Goal: Find specific page/section: Find specific page/section

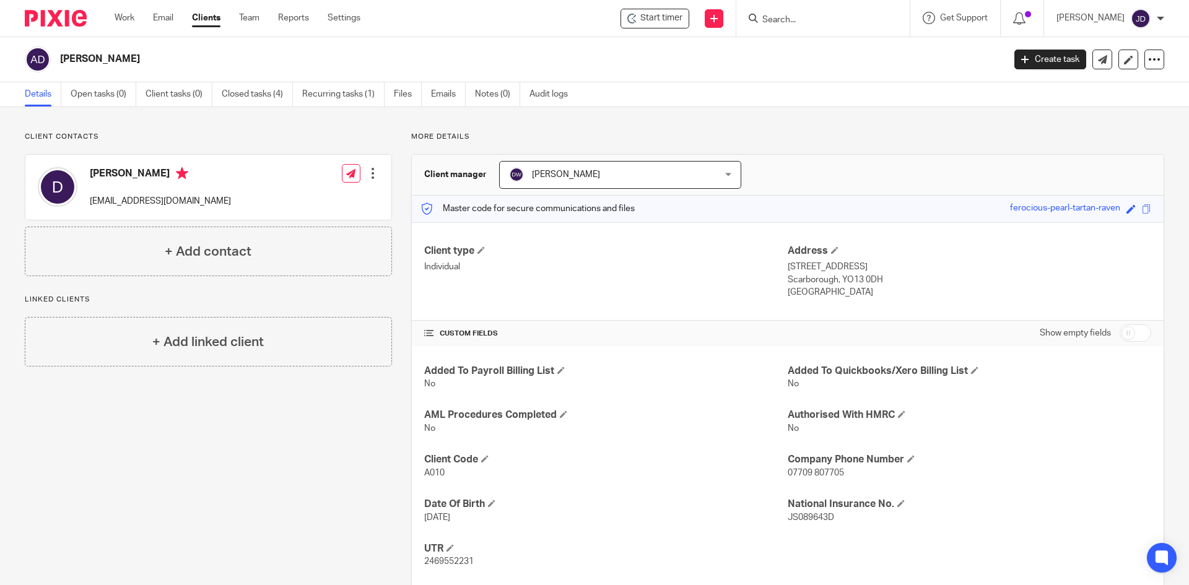
click at [834, 20] on input "Search" at bounding box center [817, 20] width 112 height 11
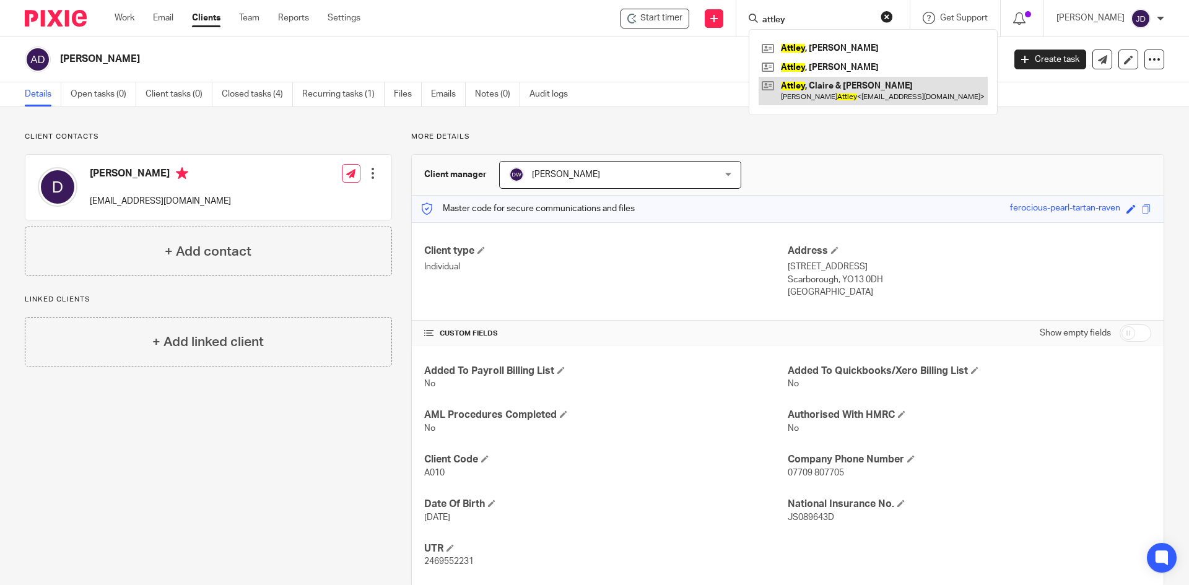
type input "attley"
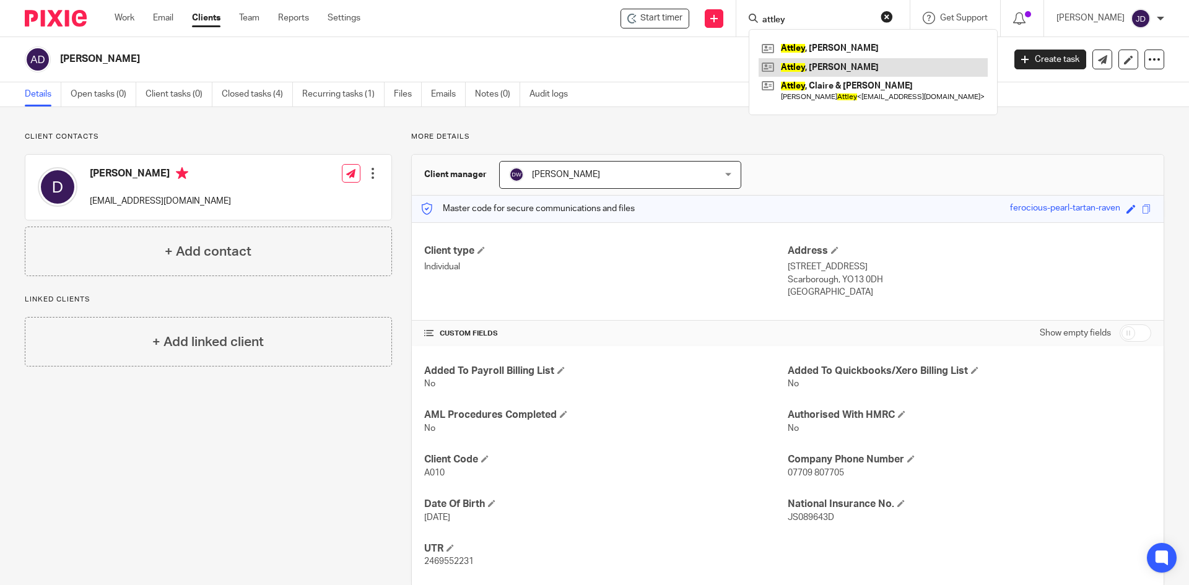
drag, startPoint x: 855, startPoint y: 84, endPoint x: 860, endPoint y: 72, distance: 12.5
click at [855, 84] on link at bounding box center [873, 91] width 229 height 28
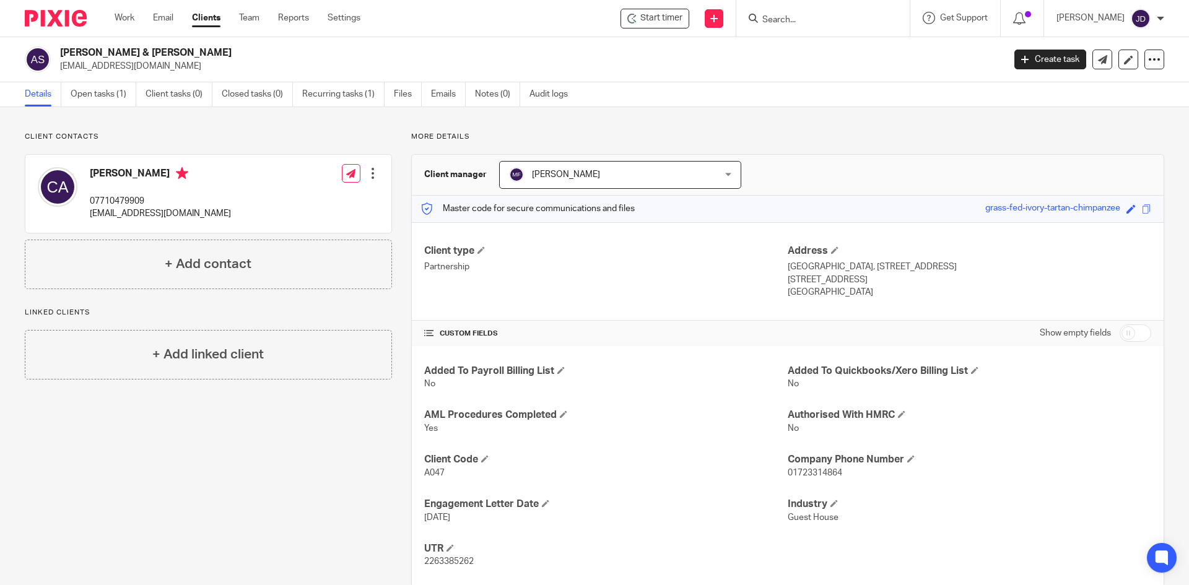
click at [804, 13] on form at bounding box center [827, 18] width 132 height 15
click at [808, 26] on form at bounding box center [827, 18] width 132 height 15
click at [802, 17] on input "Search" at bounding box center [817, 20] width 112 height 11
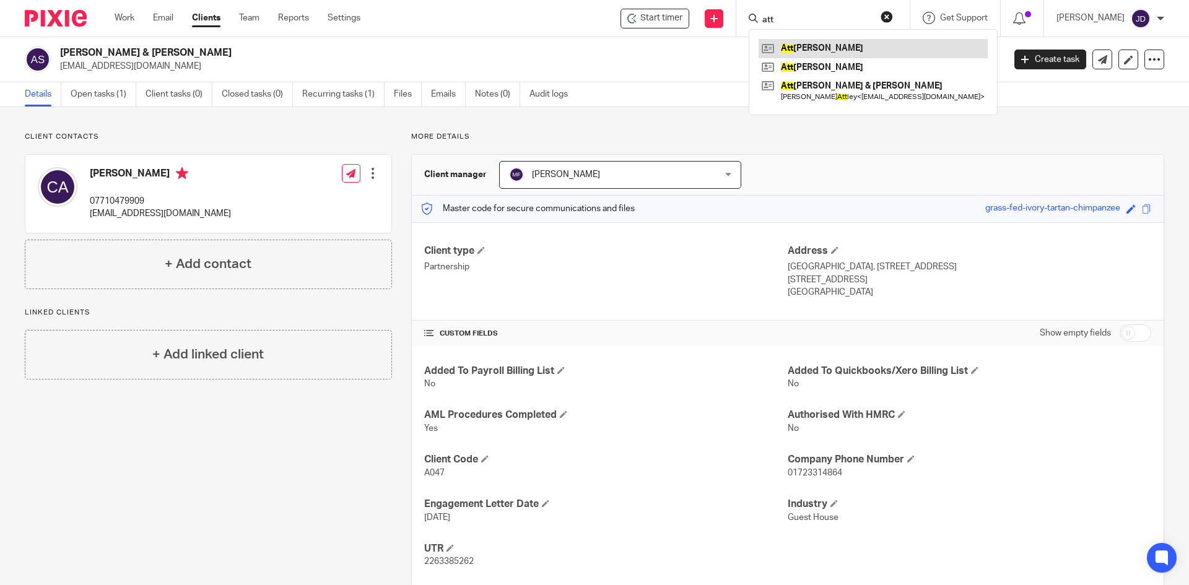
type input "att"
click at [845, 50] on link at bounding box center [873, 48] width 229 height 19
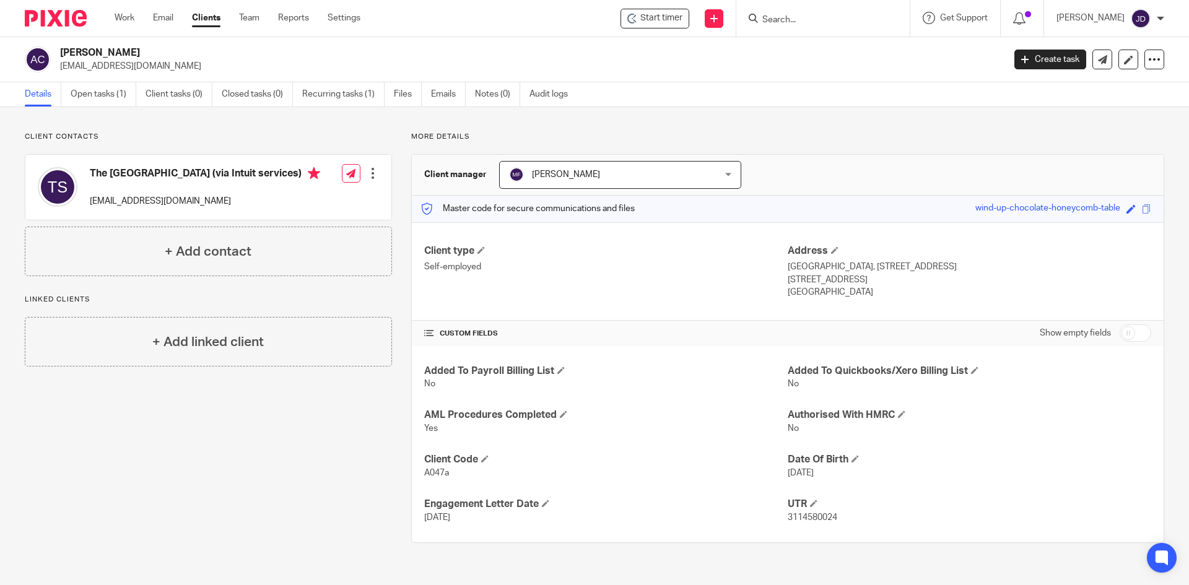
click at [222, 438] on div "Client contacts The Barrington Guest House (via Intuit services) do_not_reply@i…" at bounding box center [199, 337] width 387 height 411
click at [816, 15] on input "Search" at bounding box center [817, 20] width 112 height 11
type input "g"
type input "h"
click at [751, 111] on div "Client contacts The Barrington Guest House (via Intuit services) do_not_reply@i…" at bounding box center [594, 337] width 1189 height 461
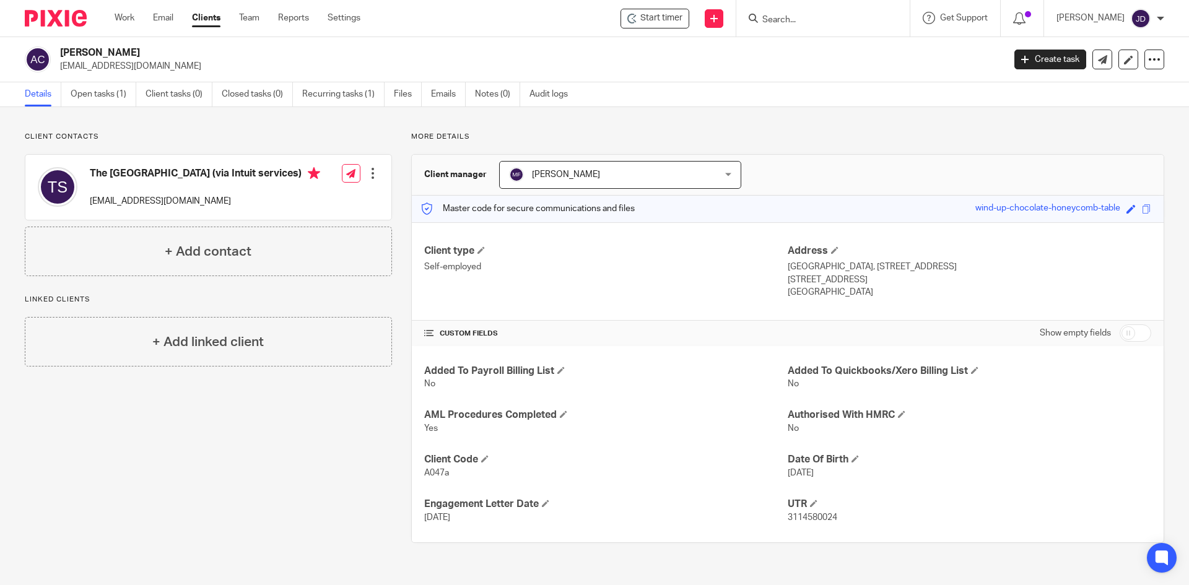
click at [818, 16] on input "Search" at bounding box center [817, 20] width 112 height 11
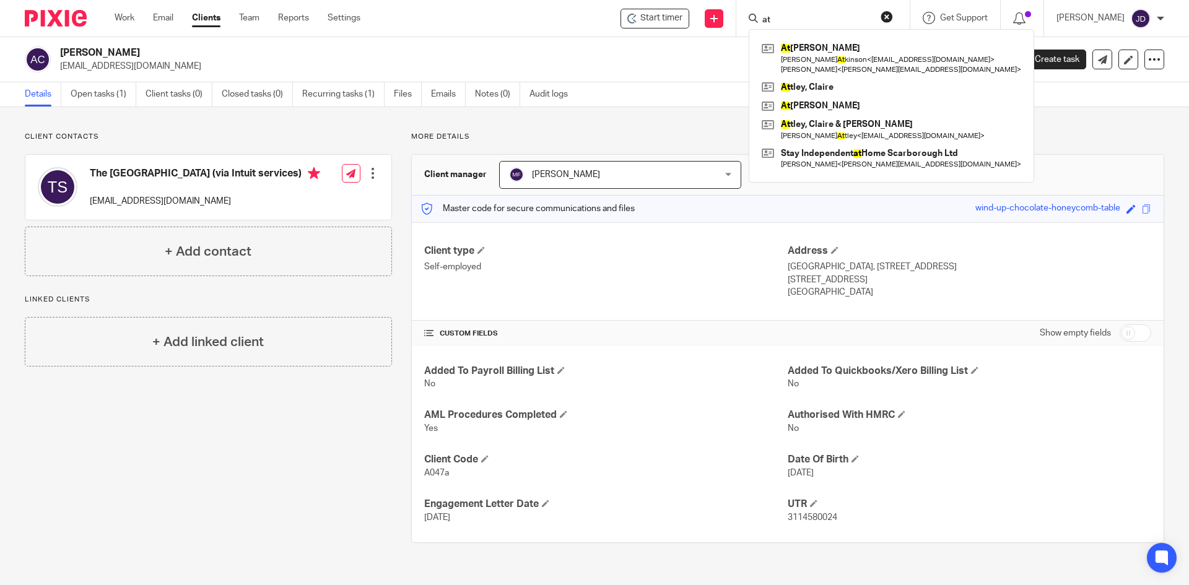
type input "a"
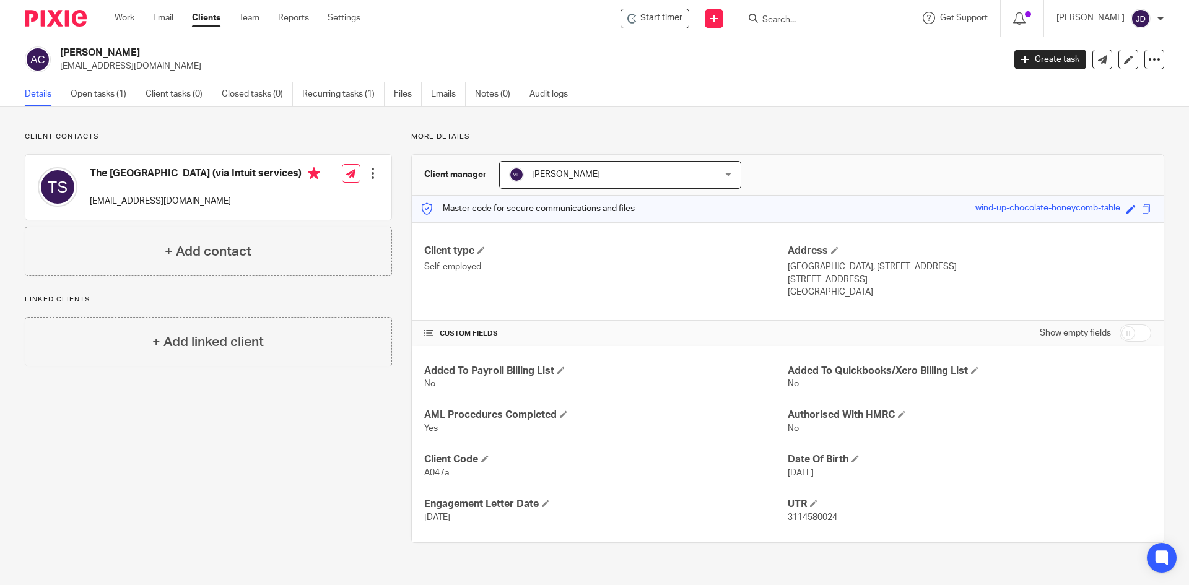
click at [838, 14] on form at bounding box center [827, 18] width 132 height 15
click at [823, 17] on input "Search" at bounding box center [817, 20] width 112 height 11
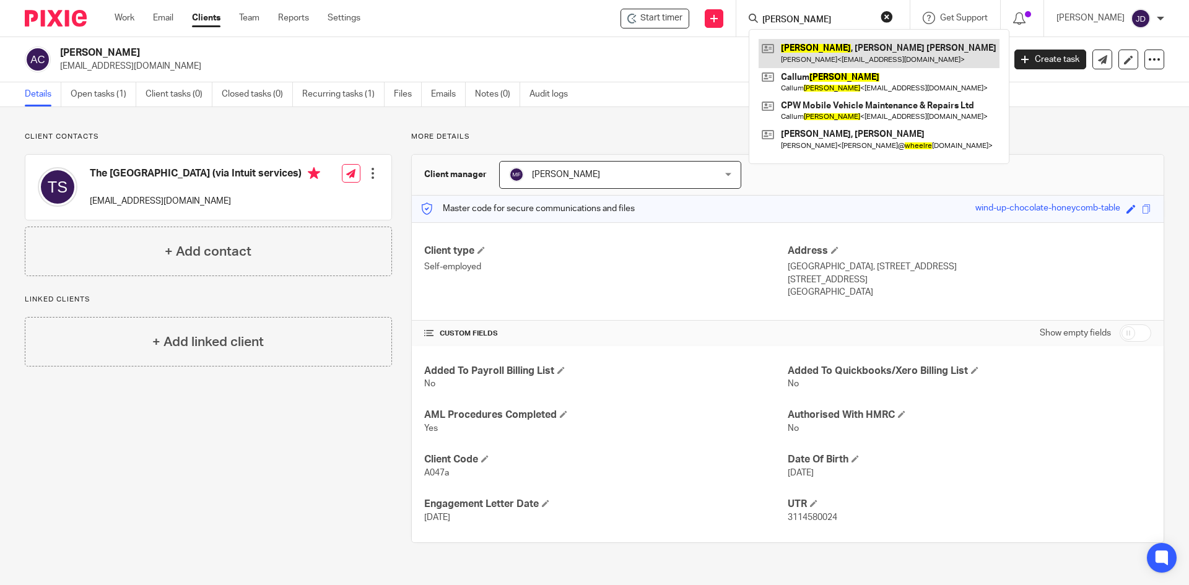
type input "wheeler"
click at [855, 52] on link at bounding box center [879, 53] width 241 height 28
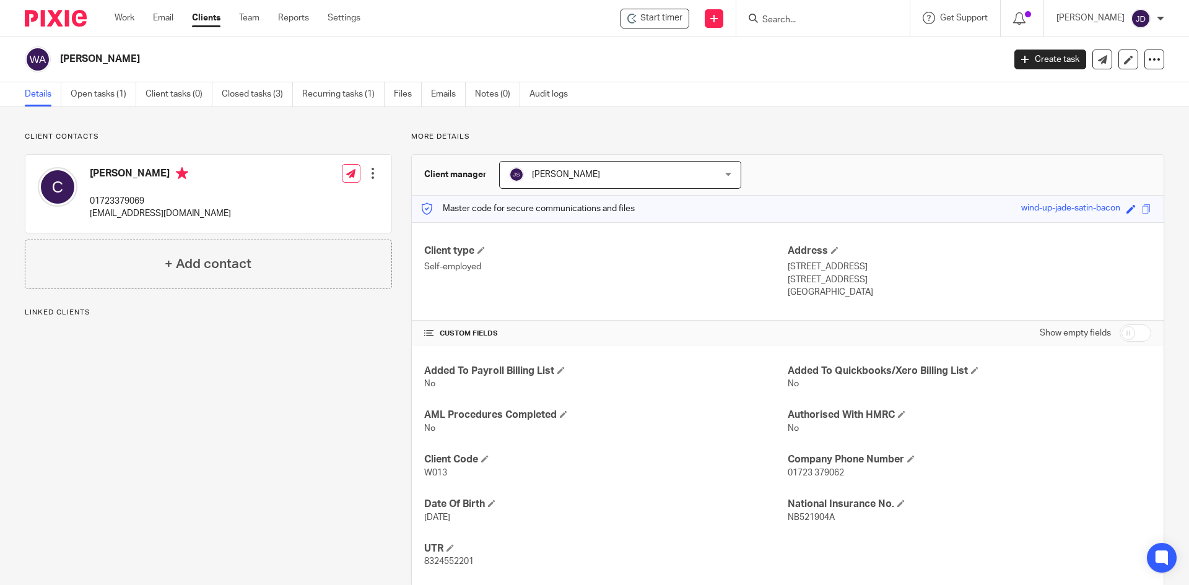
scroll to position [27, 0]
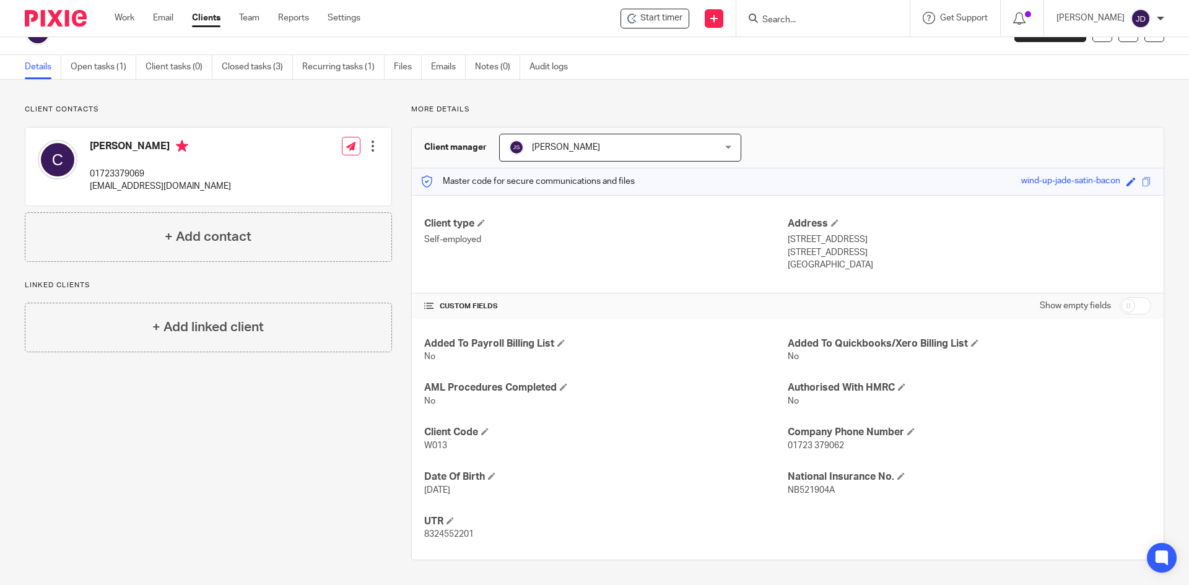
click at [798, 24] on input "Search" at bounding box center [817, 20] width 112 height 11
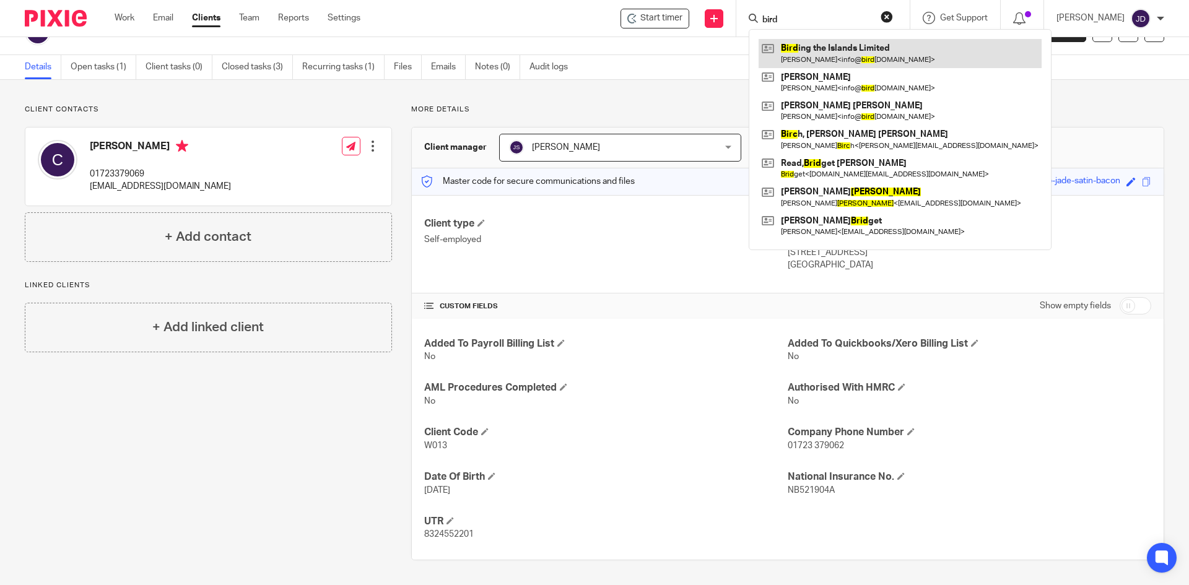
type input "bird"
click at [816, 54] on link at bounding box center [900, 53] width 283 height 28
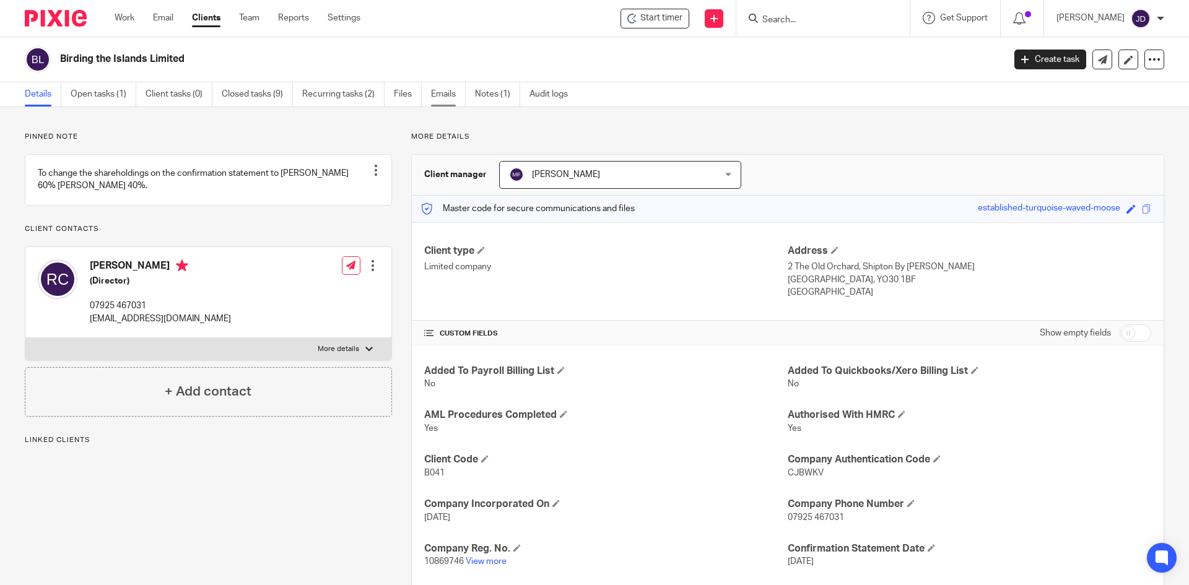
click at [438, 92] on link "Emails" at bounding box center [448, 94] width 35 height 24
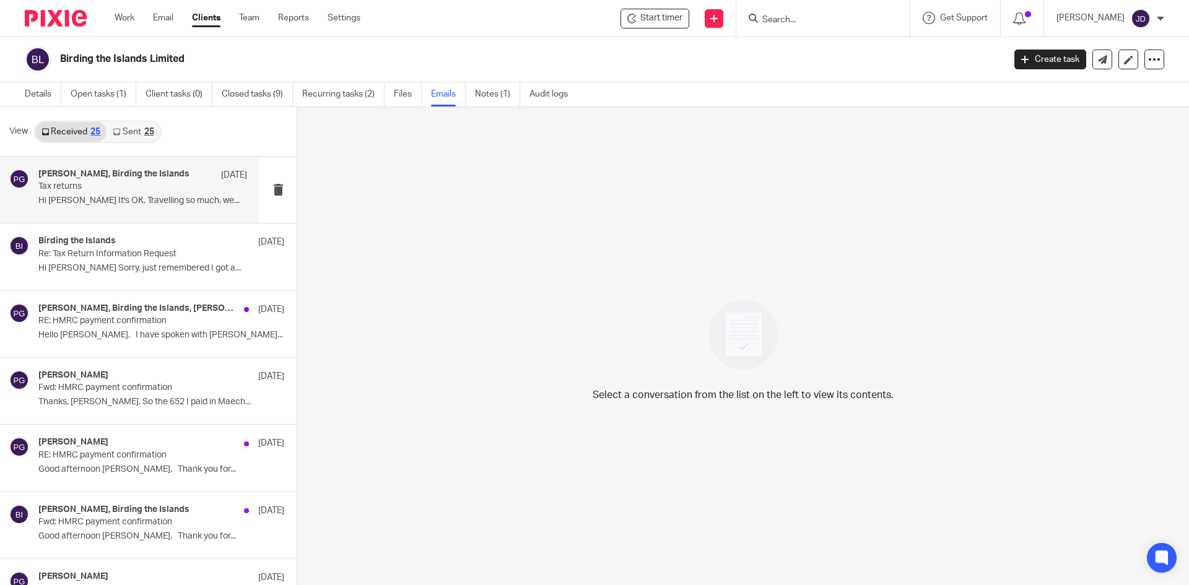
click at [157, 178] on h4 "[PERSON_NAME], Birding the Islands" at bounding box center [113, 174] width 151 height 11
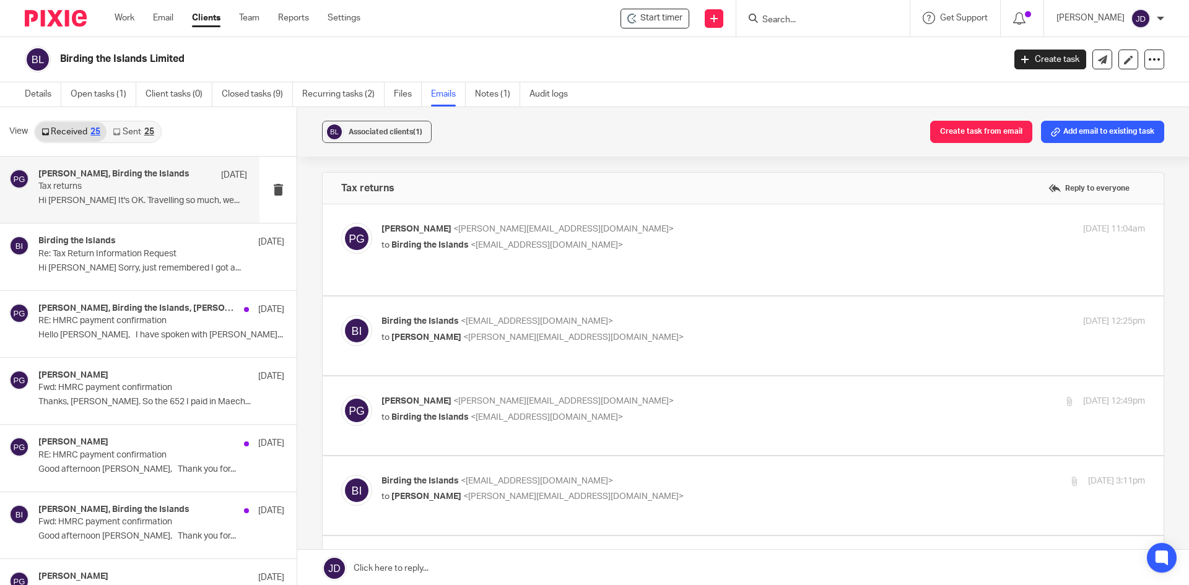
click at [673, 251] on p "to Birding the Islands <info@birdingtheislands.com>" at bounding box center [636, 245] width 509 height 13
checkbox input "true"
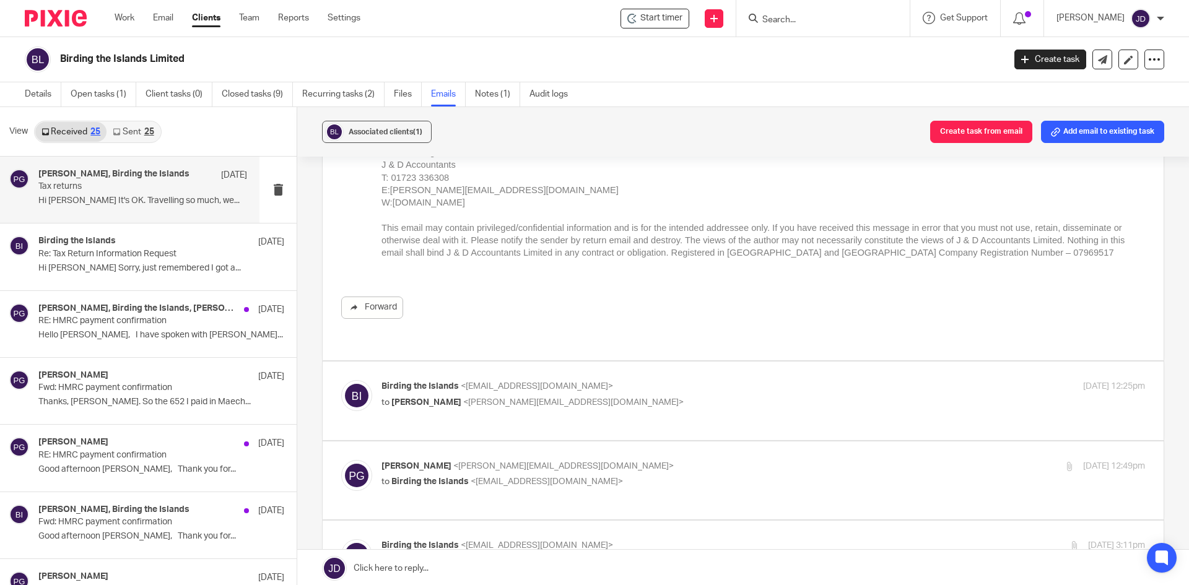
scroll to position [496, 0]
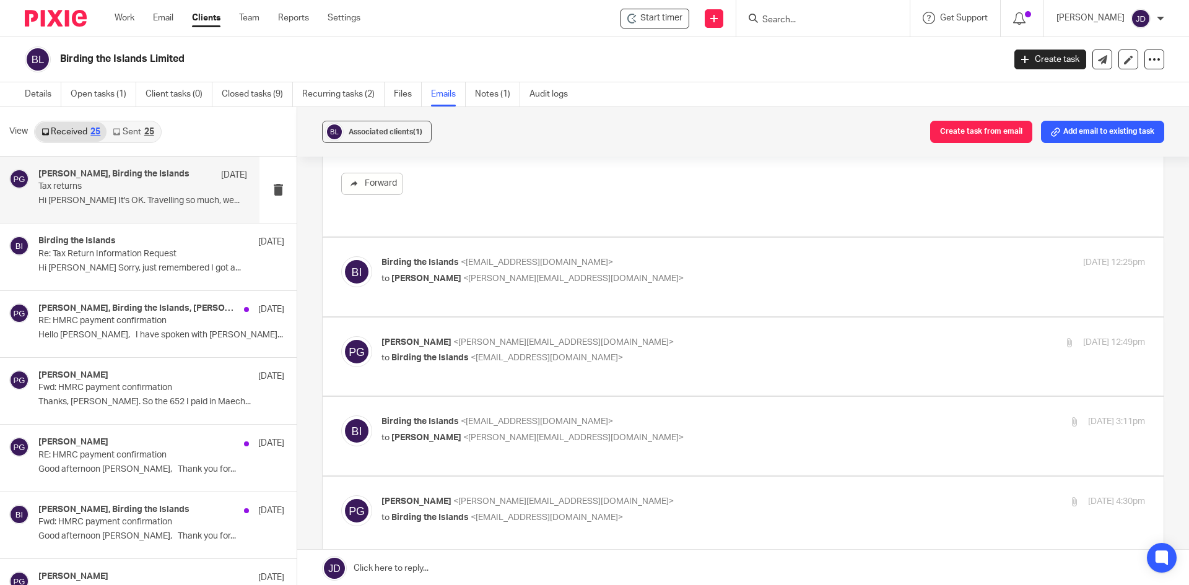
click at [676, 240] on label at bounding box center [743, 277] width 841 height 79
click at [341, 256] on input "checkbox" at bounding box center [341, 256] width 1 height 1
checkbox input "true"
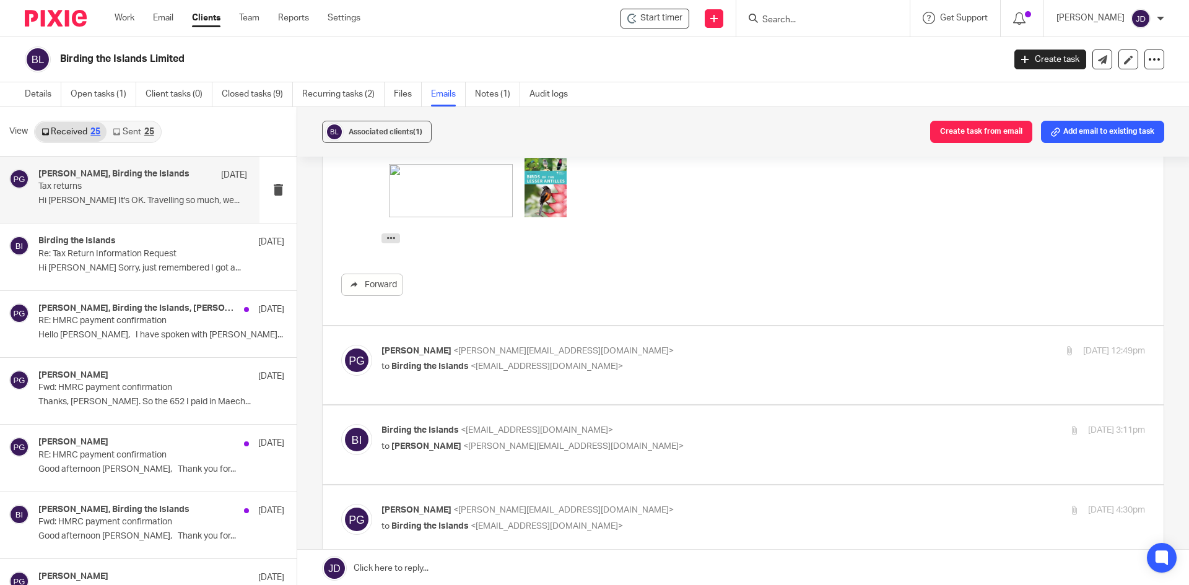
scroll to position [1053, 0]
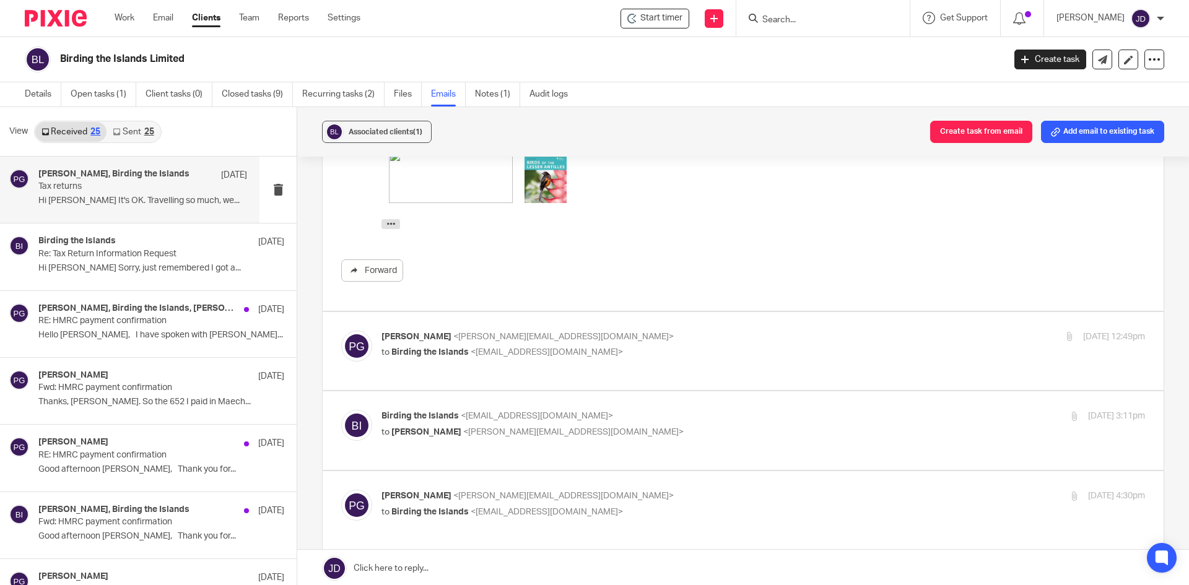
click at [638, 341] on p "Philip Green <philip@janddaccountants.co.uk>" at bounding box center [636, 337] width 509 height 13
checkbox input "true"
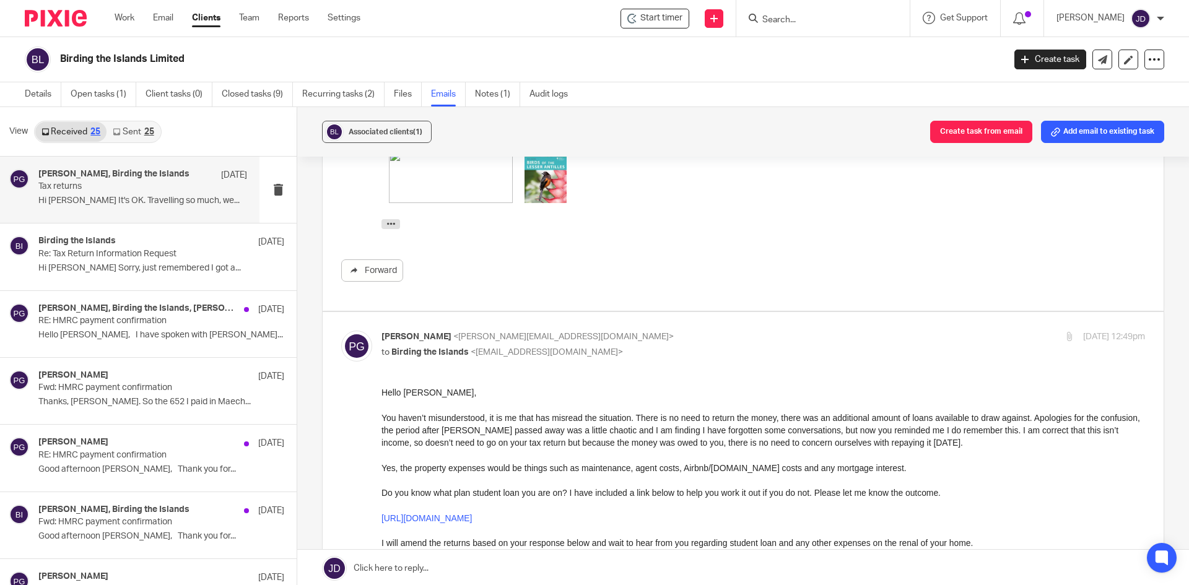
scroll to position [0, 0]
click at [154, 129] on div "25" at bounding box center [149, 132] width 10 height 9
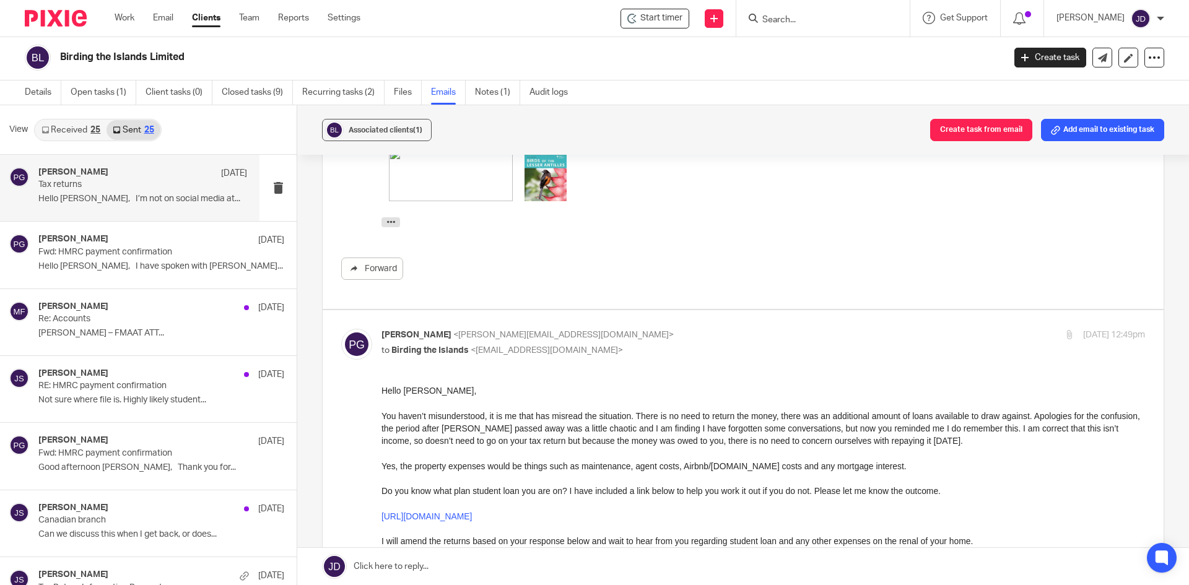
click at [155, 185] on p "Tax returns" at bounding box center [121, 185] width 167 height 11
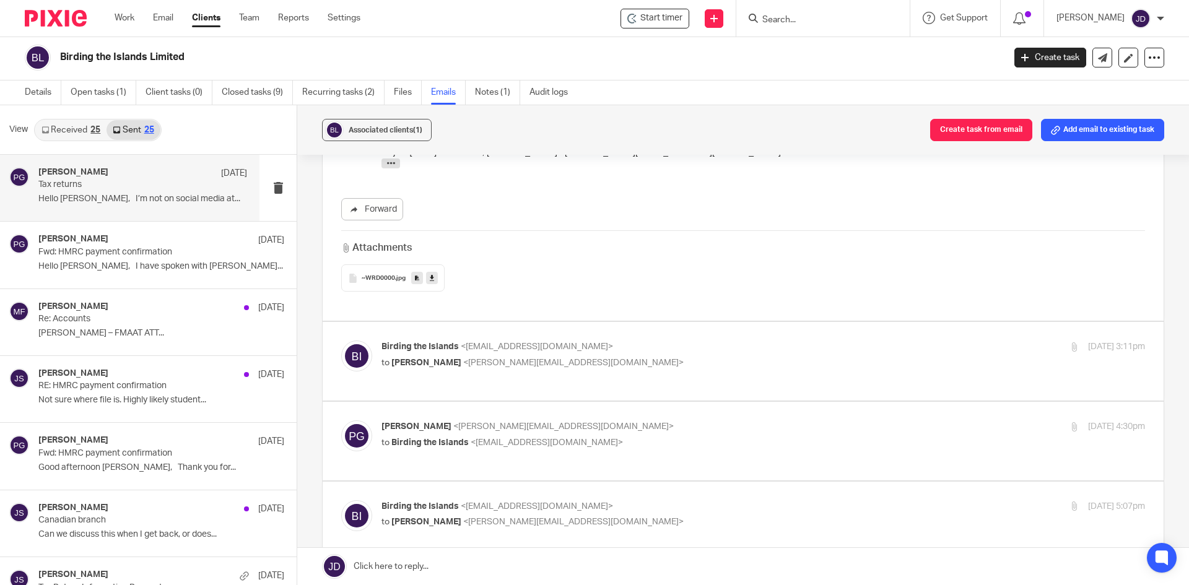
scroll to position [2168, 0]
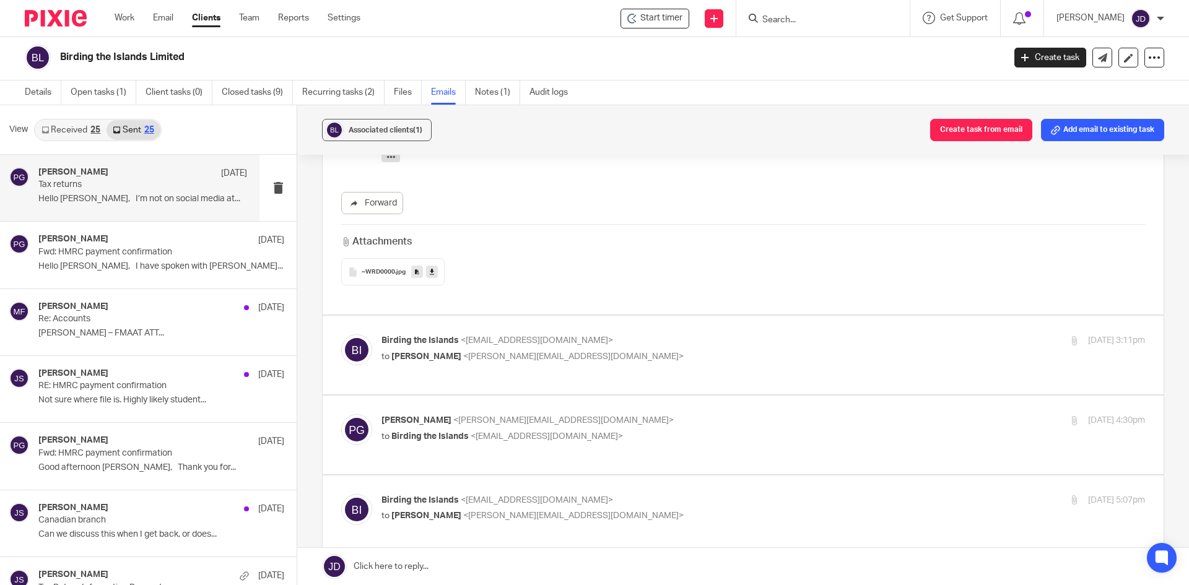
click at [698, 370] on div "Birding the Islands <info@birdingtheislands.com> to Philip Green <philip@jandda…" at bounding box center [743, 356] width 804 height 42
click at [686, 354] on p "to Philip Green <philip@janddaccountants.co.uk>" at bounding box center [636, 357] width 509 height 13
checkbox input "true"
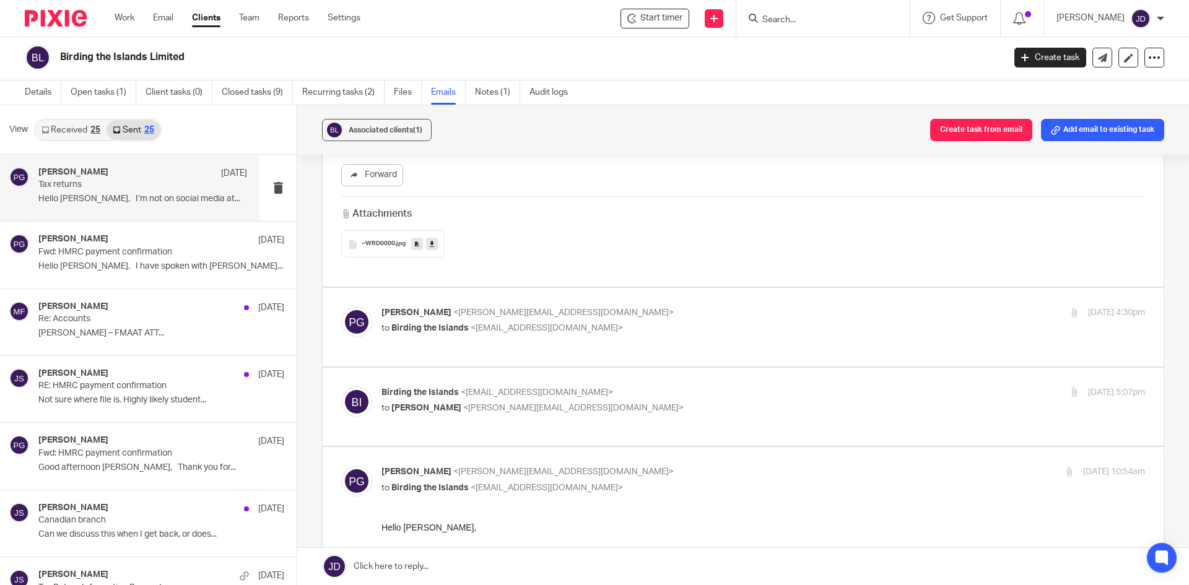
scroll to position [2788, 0]
click at [681, 330] on p "to Birding the Islands <info@birdingtheislands.com>" at bounding box center [636, 327] width 509 height 13
checkbox input "true"
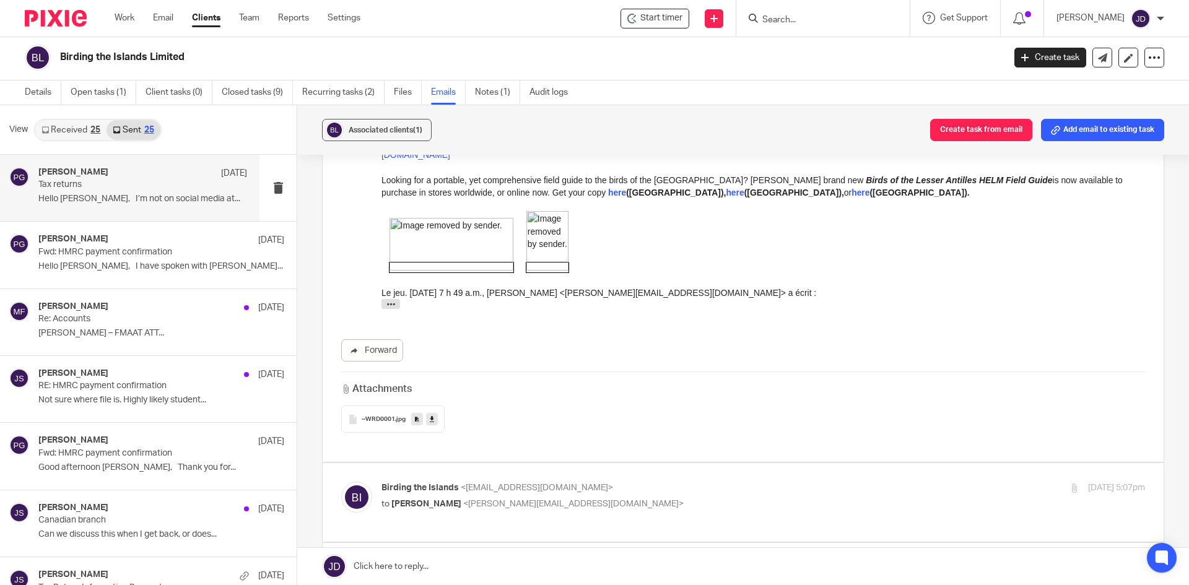
scroll to position [3655, 0]
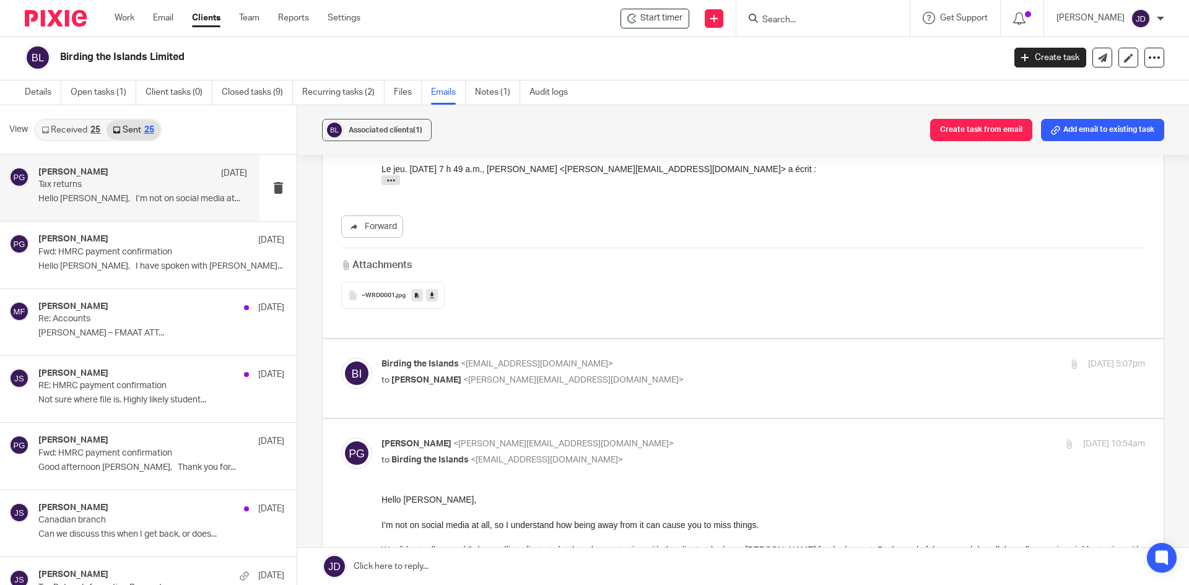
click at [691, 359] on p "Birding the Islands <info@birdingtheislands.com>" at bounding box center [636, 364] width 509 height 13
checkbox input "true"
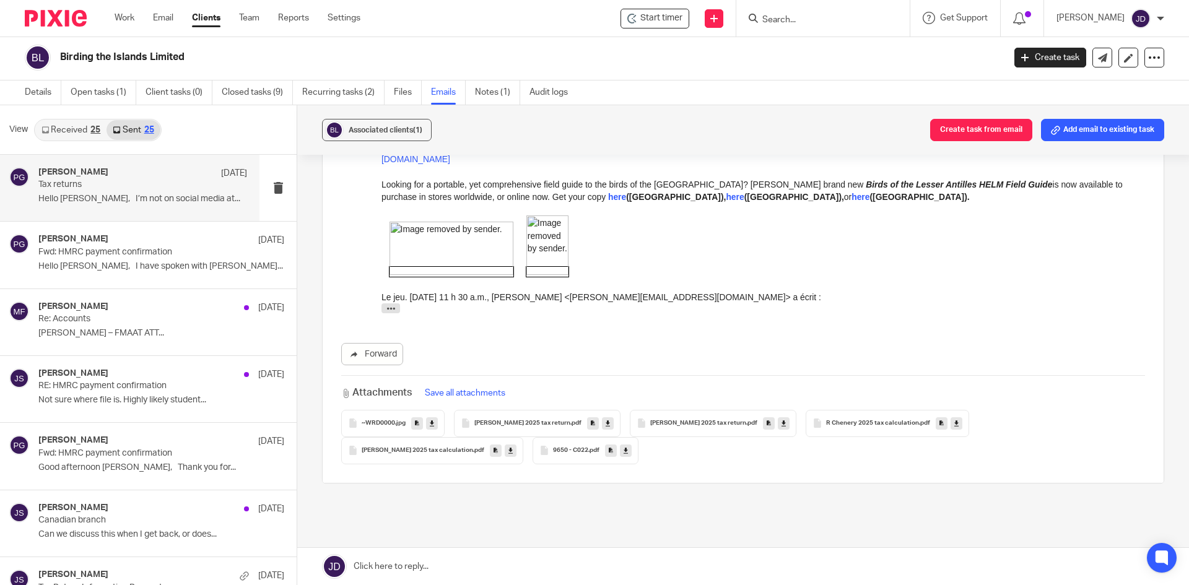
scroll to position [5325, 0]
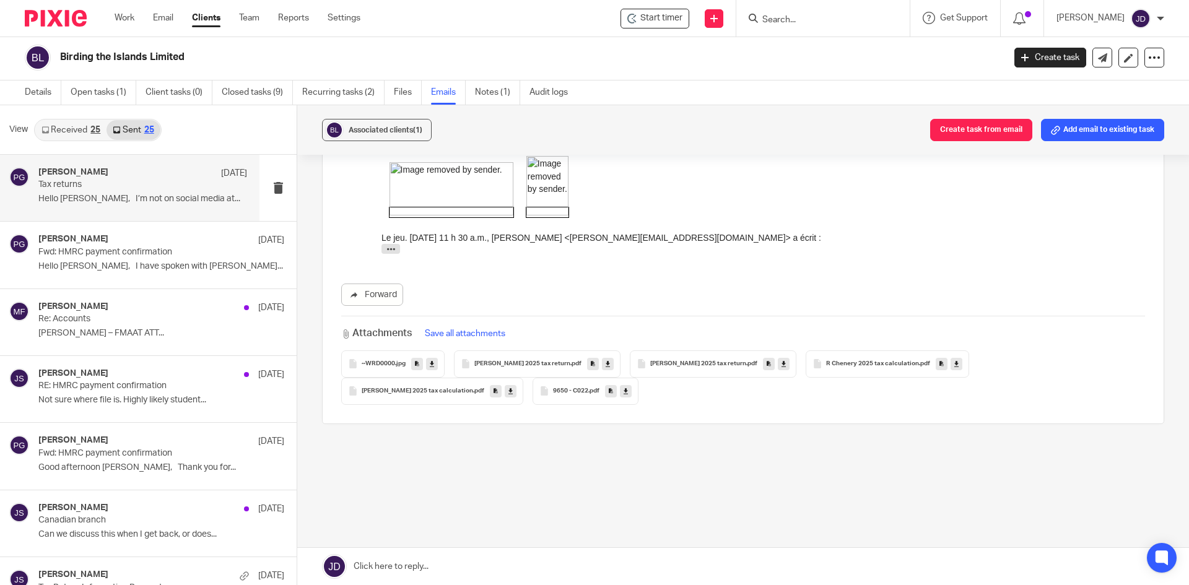
click at [89, 129] on link "Received 25" at bounding box center [70, 130] width 71 height 20
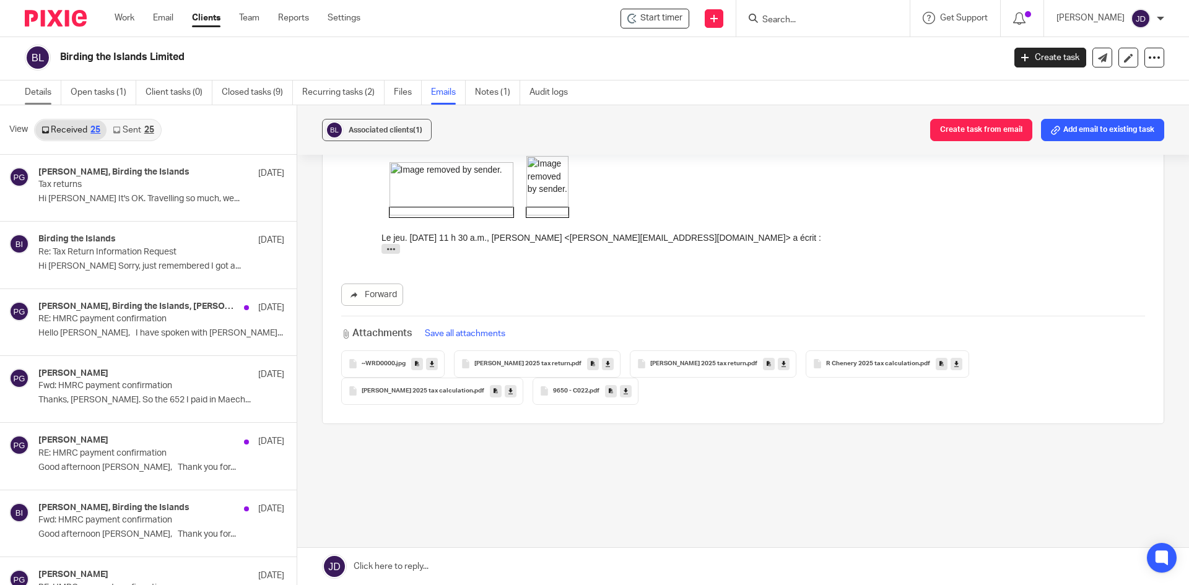
click at [43, 88] on link "Details" at bounding box center [43, 93] width 37 height 24
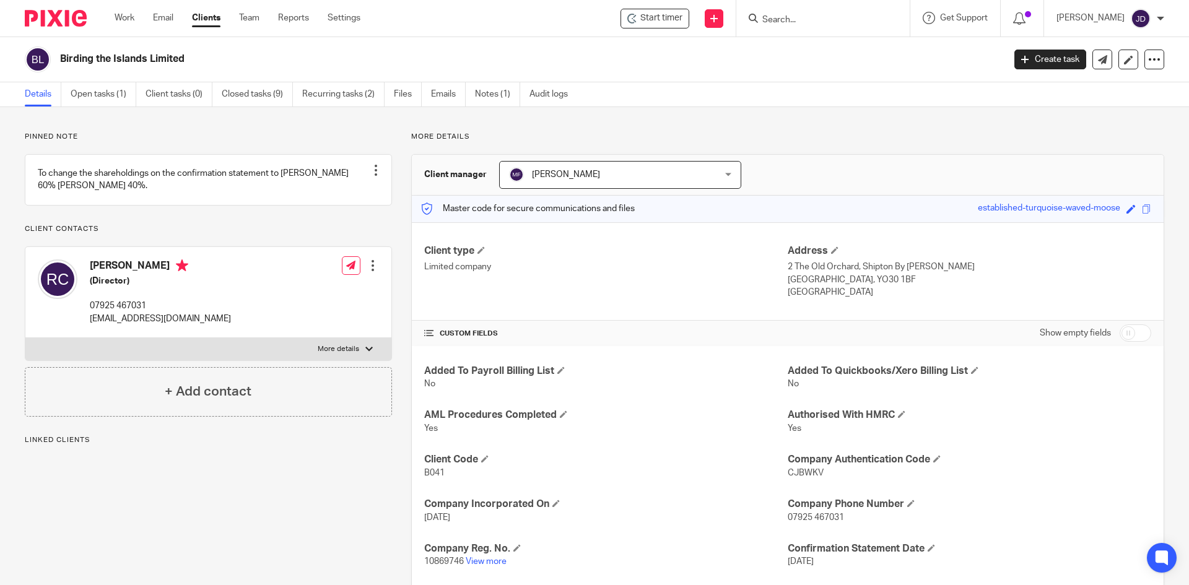
click at [203, 2] on div "Work Email Clients Team Reports Settings Work Email Clients Team Reports Settin…" at bounding box center [240, 18] width 277 height 37
click at [204, 17] on link "Clients" at bounding box center [206, 18] width 28 height 12
